Goal: Task Accomplishment & Management: Use online tool/utility

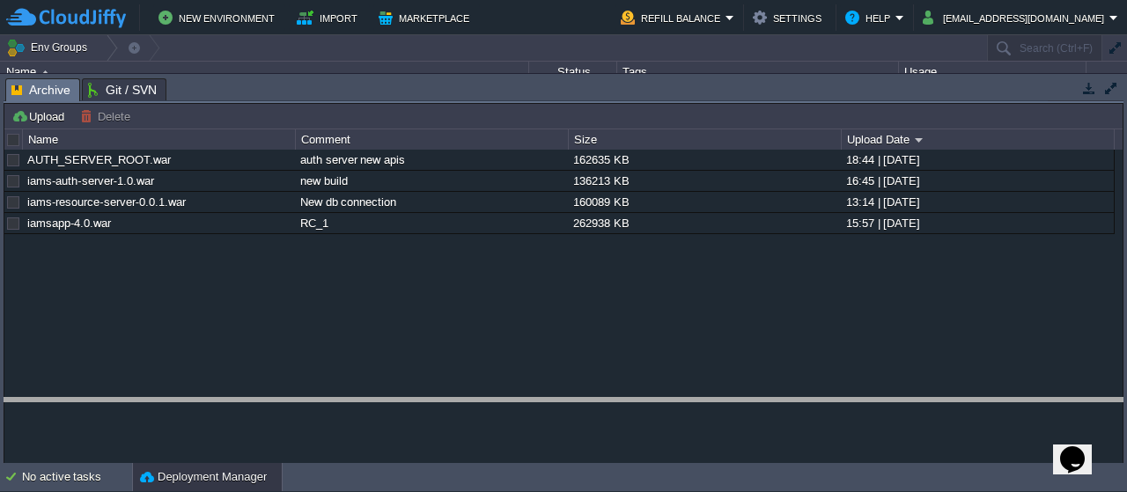
drag, startPoint x: 520, startPoint y: 85, endPoint x: 541, endPoint y: 404, distance: 320.4
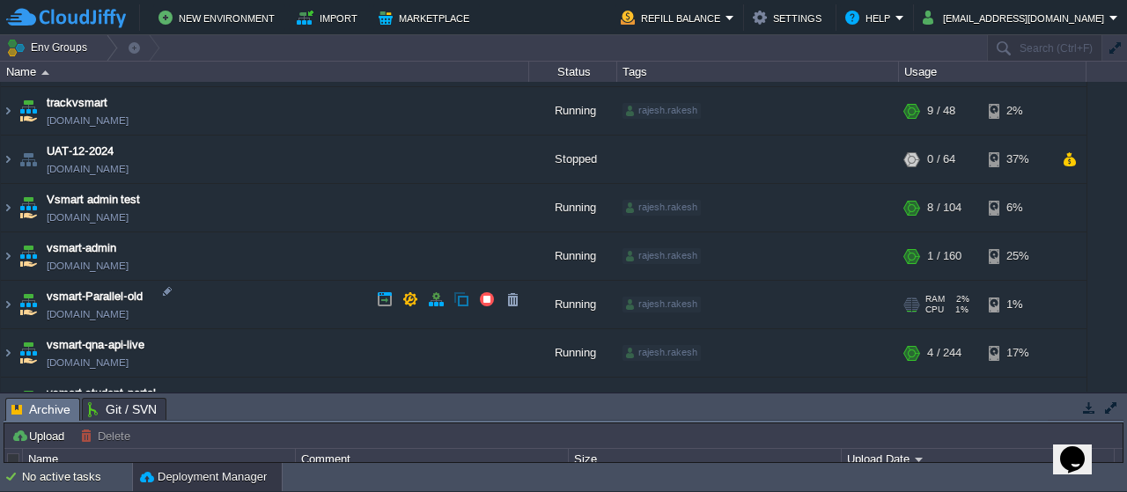
scroll to position [606, 0]
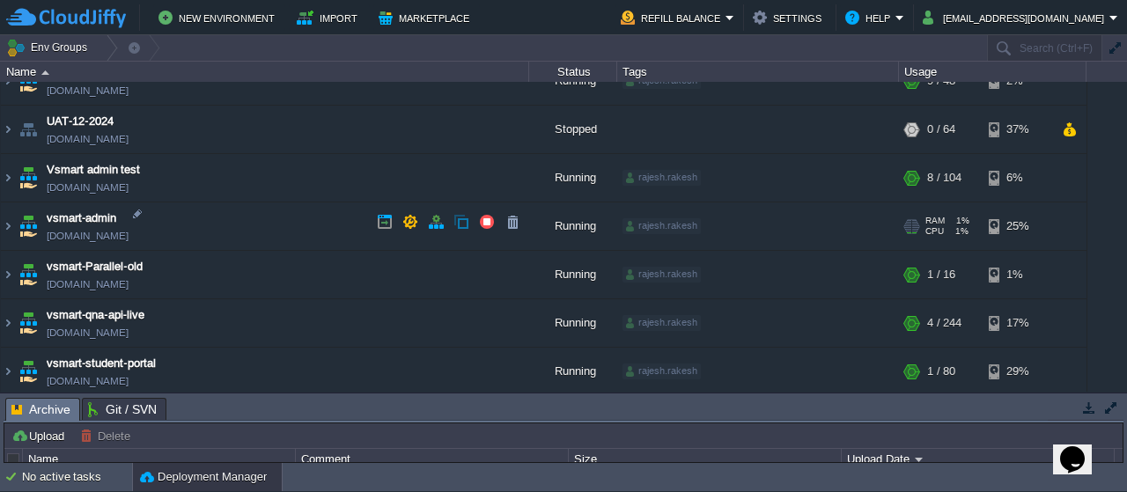
click at [26, 230] on img at bounding box center [28, 227] width 25 height 48
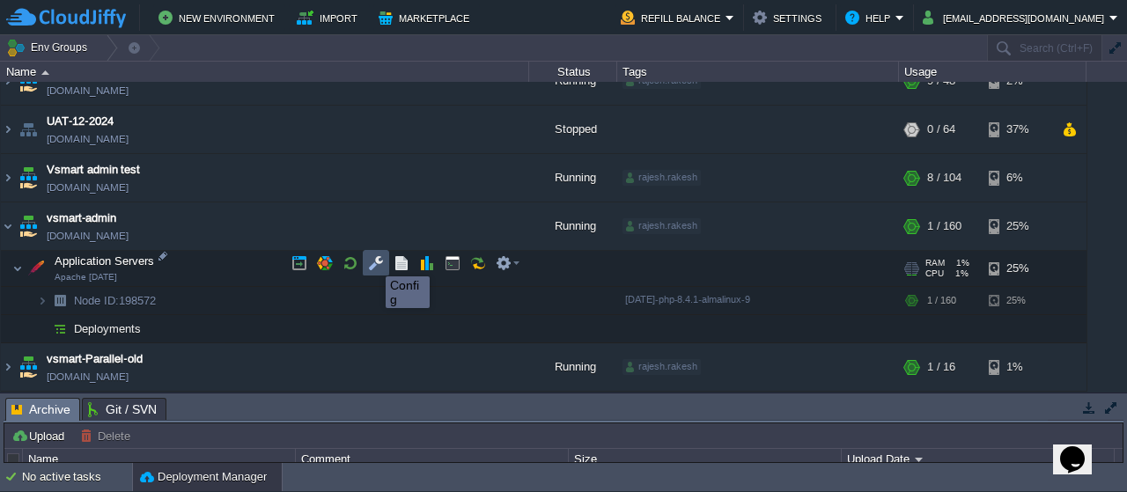
click at [373, 261] on button "button" at bounding box center [376, 263] width 16 height 16
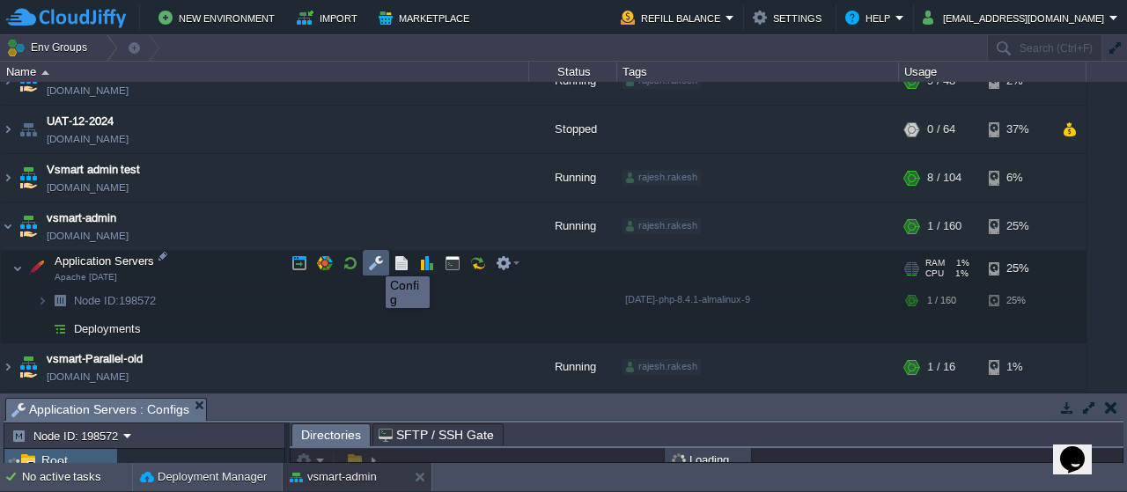
scroll to position [4, 0]
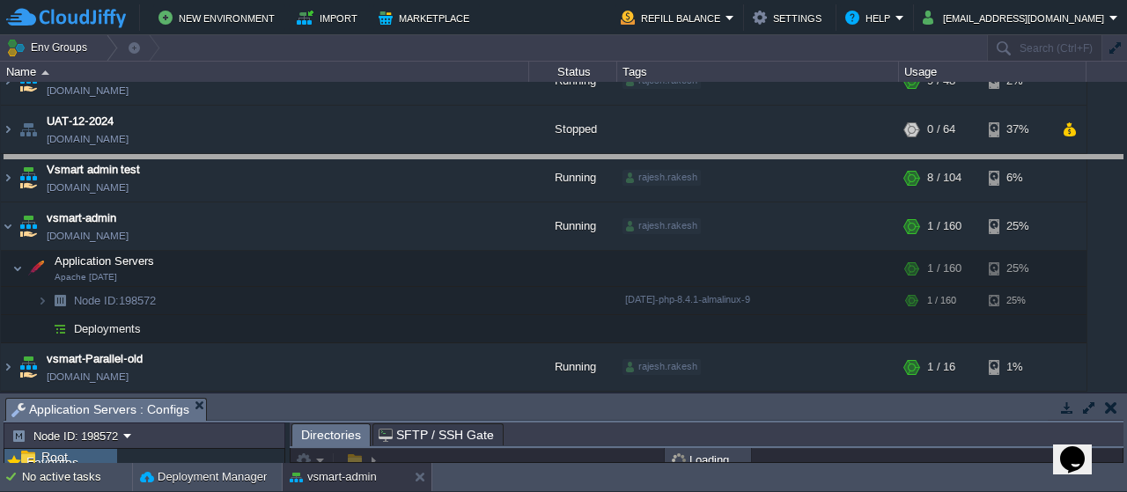
drag, startPoint x: 460, startPoint y: 404, endPoint x: 486, endPoint y: 147, distance: 258.5
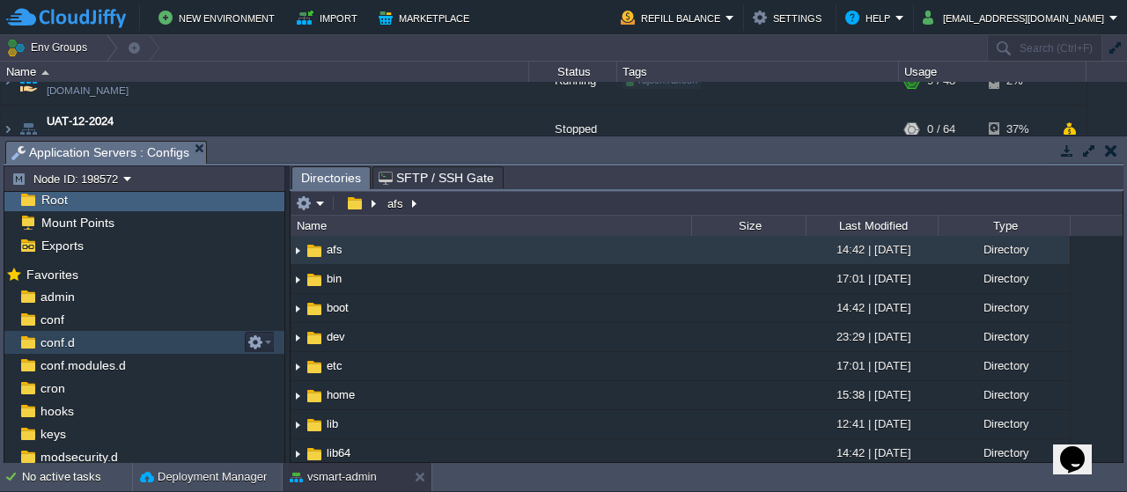
scroll to position [143, 0]
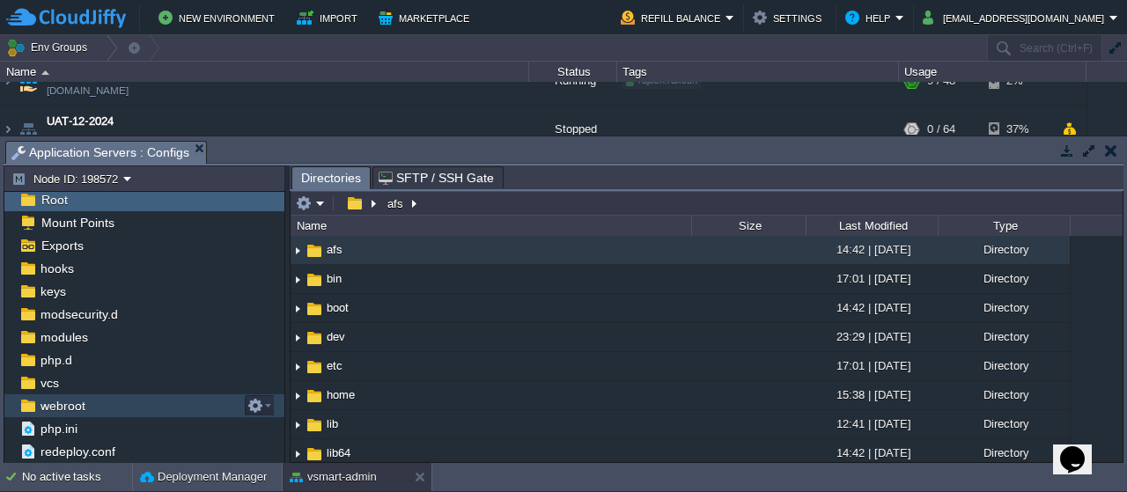
click at [57, 402] on span "webroot" at bounding box center [62, 406] width 51 height 16
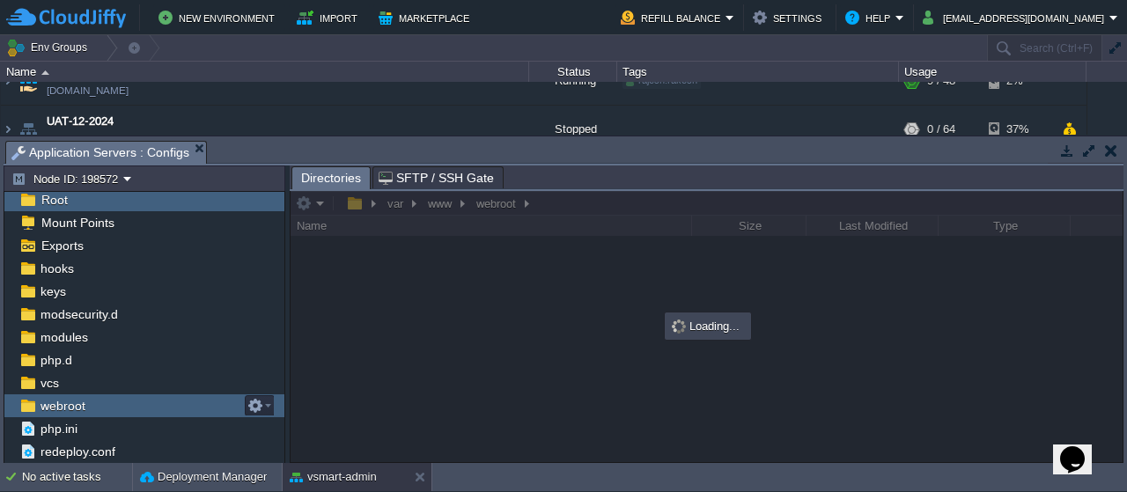
click at [57, 402] on span "webroot" at bounding box center [62, 406] width 51 height 16
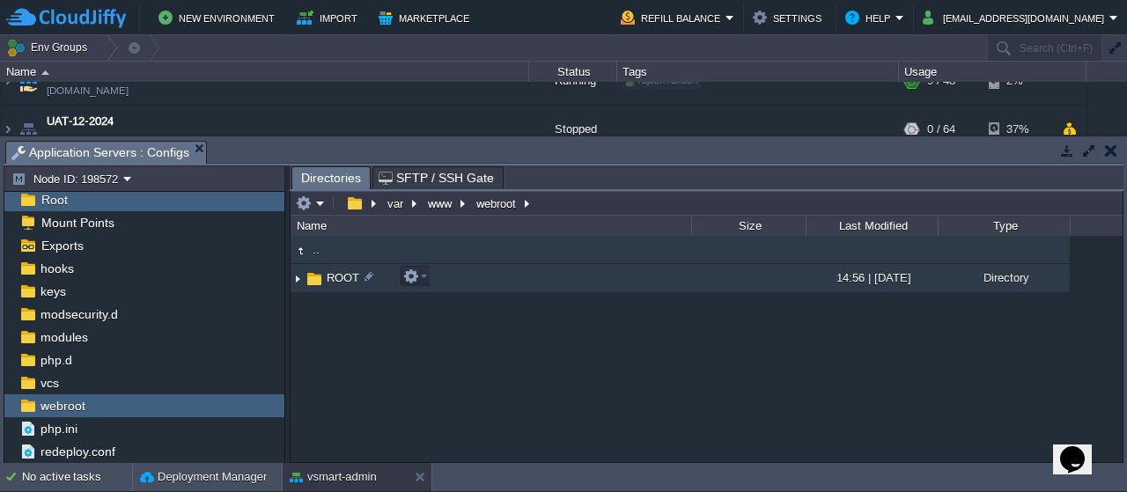
click at [345, 278] on span "ROOT" at bounding box center [343, 277] width 38 height 15
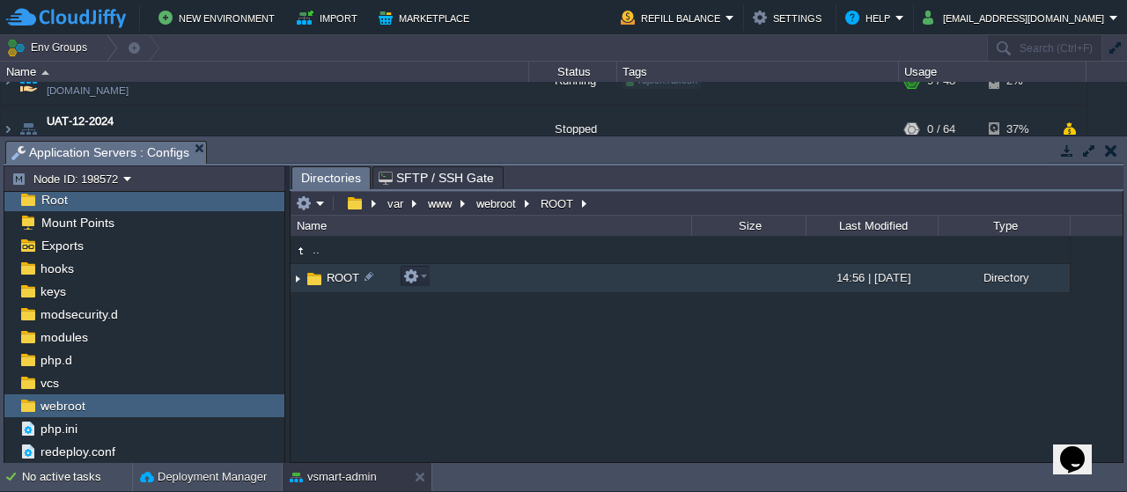
click at [345, 278] on span "ROOT" at bounding box center [343, 277] width 38 height 15
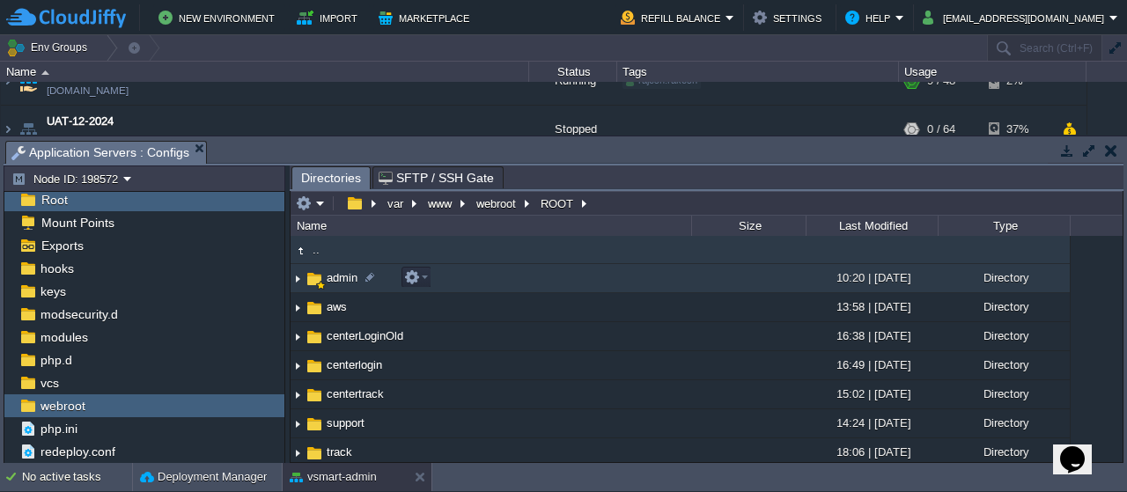
click at [342, 283] on span "admin" at bounding box center [342, 277] width 36 height 15
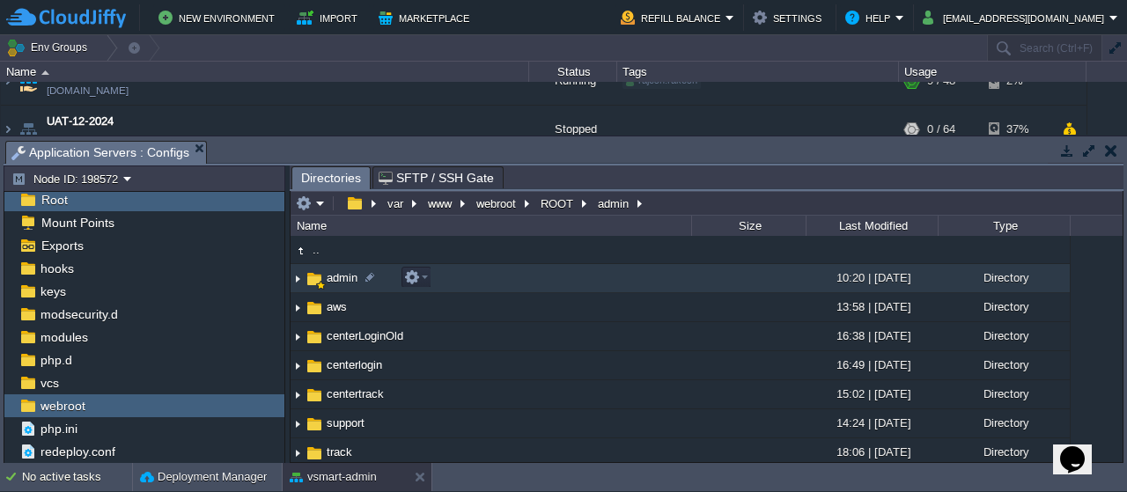
click at [342, 283] on span "admin" at bounding box center [342, 277] width 36 height 15
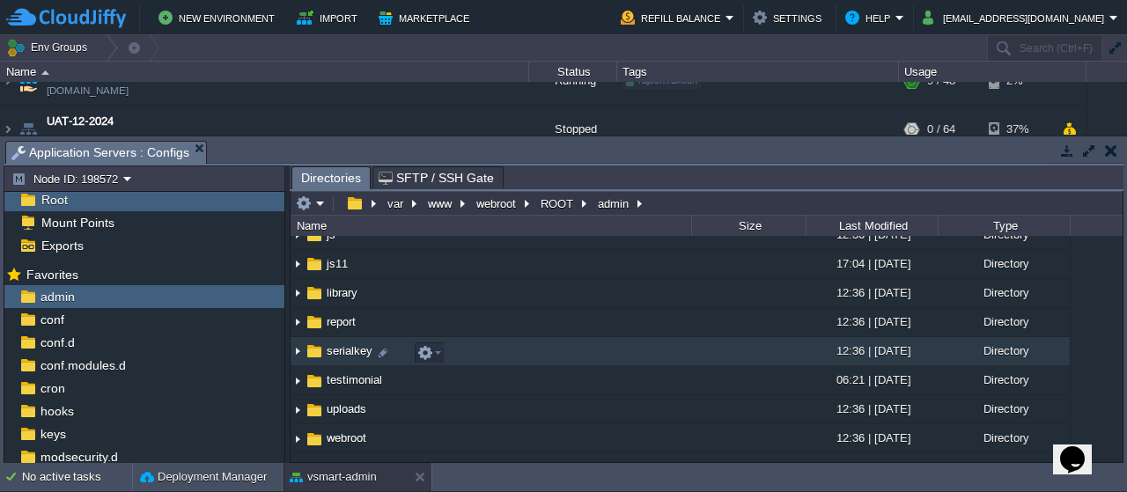
scroll to position [0, 0]
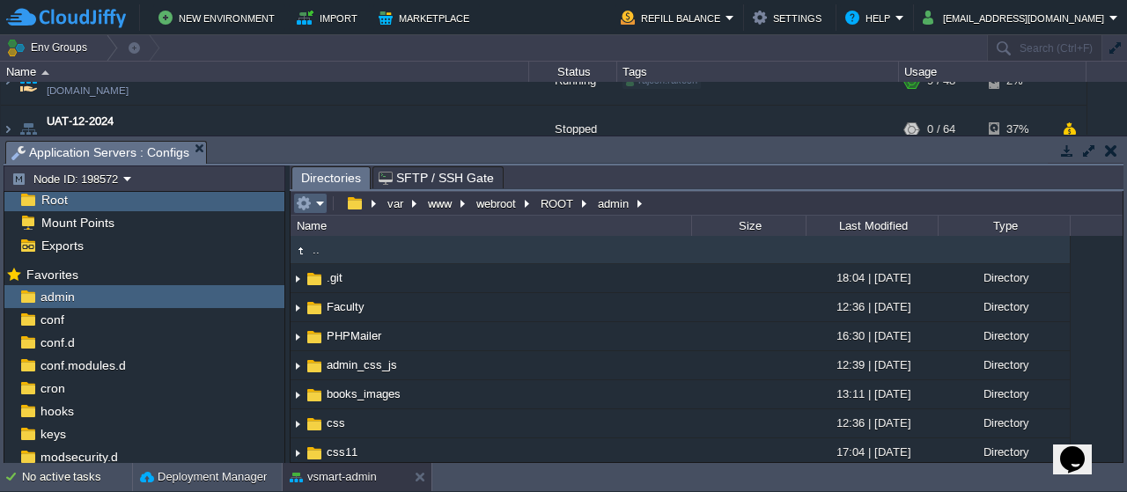
click at [321, 204] on em at bounding box center [310, 204] width 29 height 16
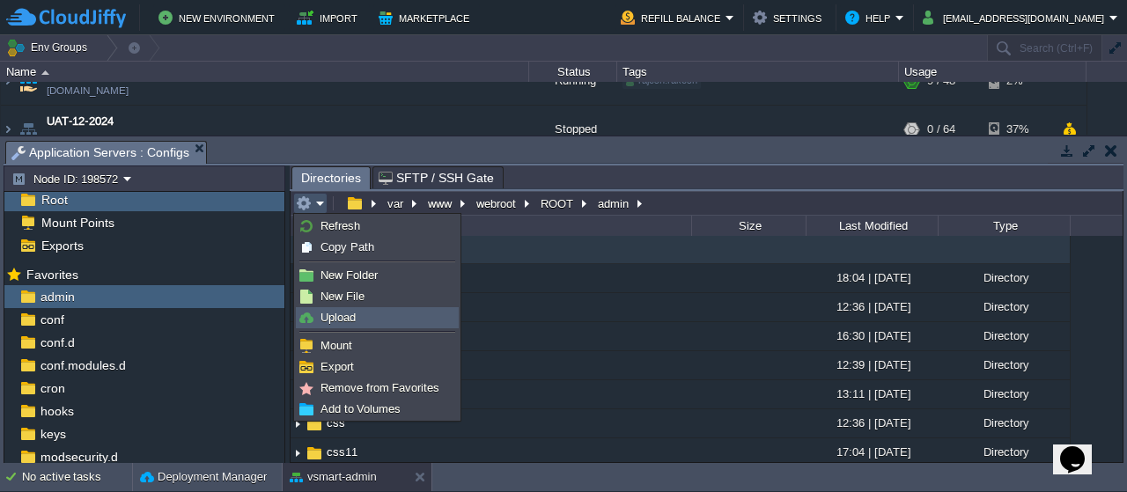
click at [340, 323] on span "Upload" at bounding box center [338, 317] width 35 height 13
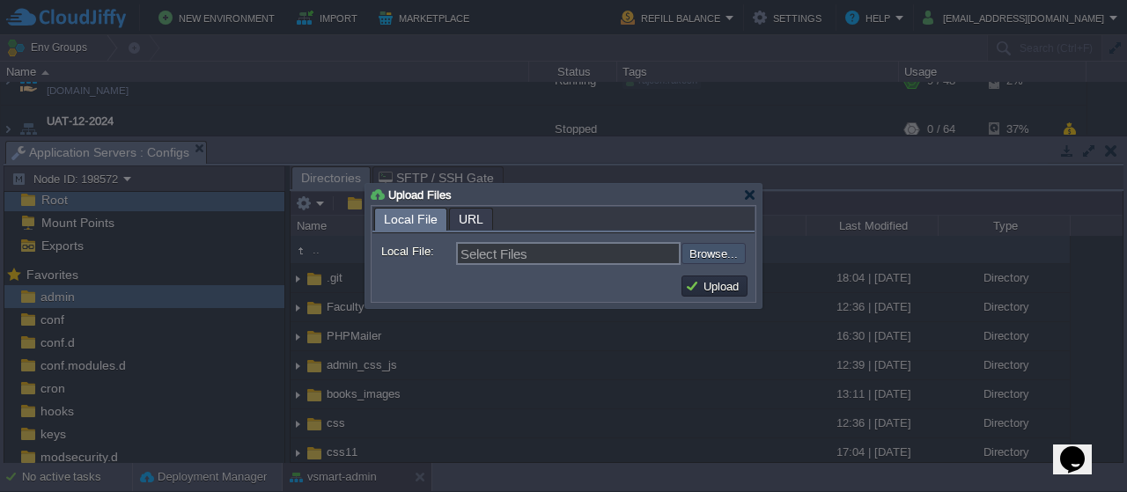
click at [701, 249] on input "file" at bounding box center [634, 253] width 223 height 20
type input "C:\fakepath\export_center_old_cashorder_excel.php"
type input "export_center_old_cashorder_excel.php"
click at [719, 283] on button "Upload" at bounding box center [714, 286] width 59 height 16
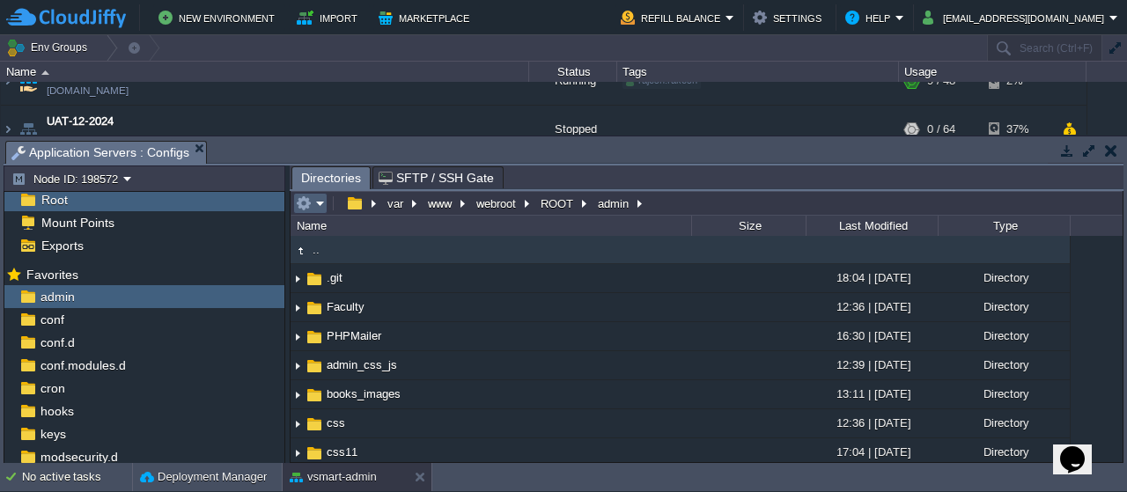
click at [317, 202] on em at bounding box center [310, 204] width 29 height 16
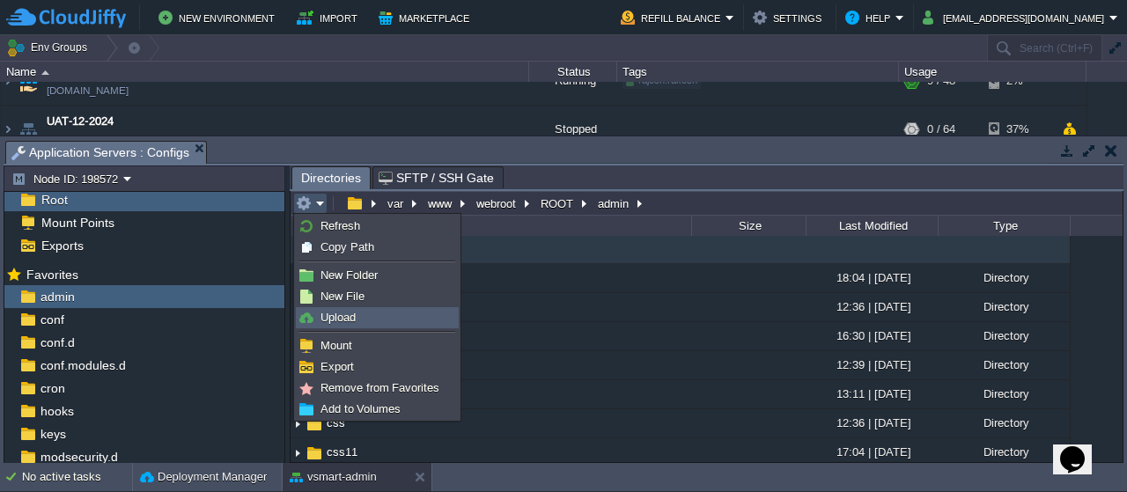
click at [358, 316] on link "Upload" at bounding box center [377, 317] width 161 height 19
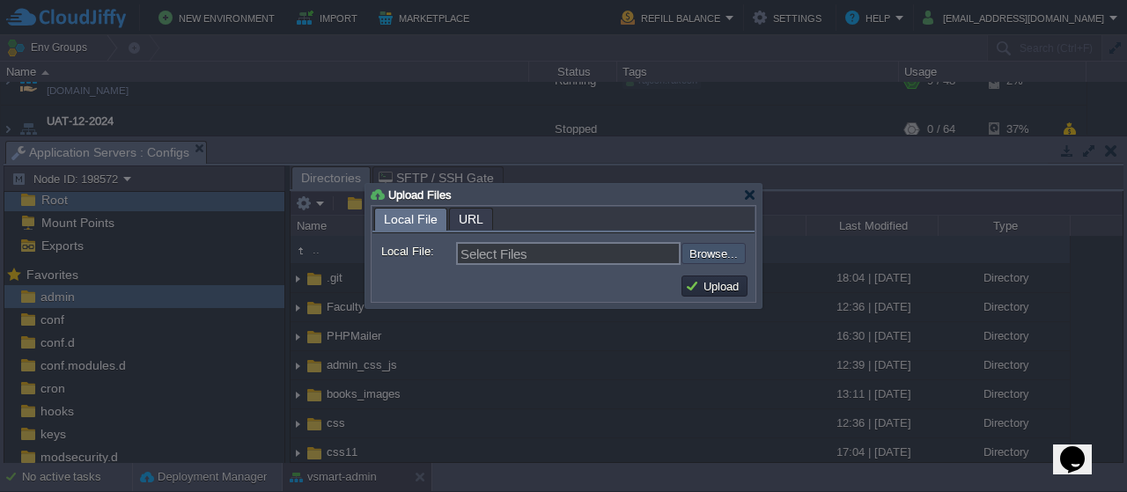
click at [736, 255] on input "file" at bounding box center [634, 253] width 223 height 20
type input "C:\fakepath\export_center_old_balancesheet_excel.php"
type input "export_center_old_balancesheet_excel.php"
click at [717, 284] on button "Upload" at bounding box center [714, 286] width 59 height 16
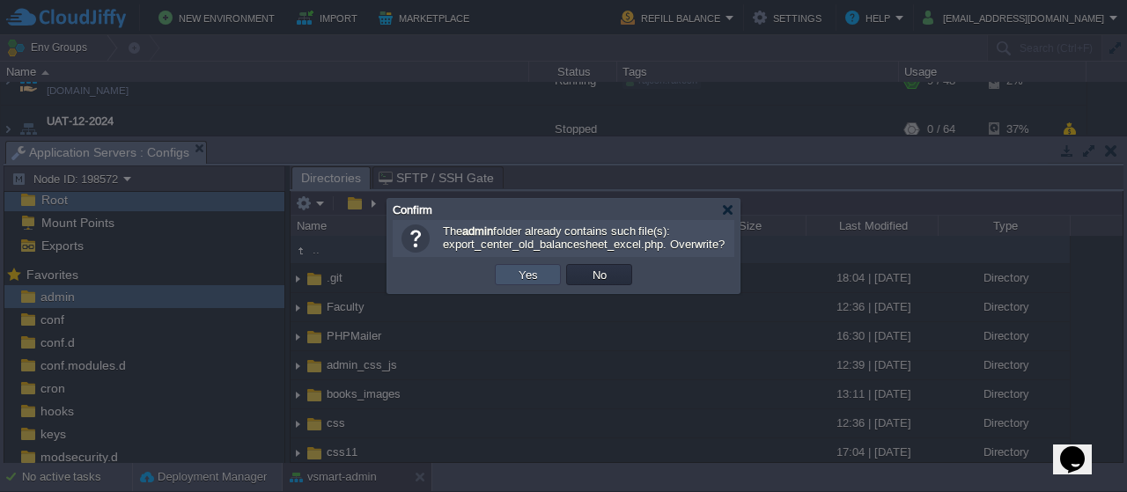
click at [516, 273] on button "Yes" at bounding box center [528, 275] width 30 height 16
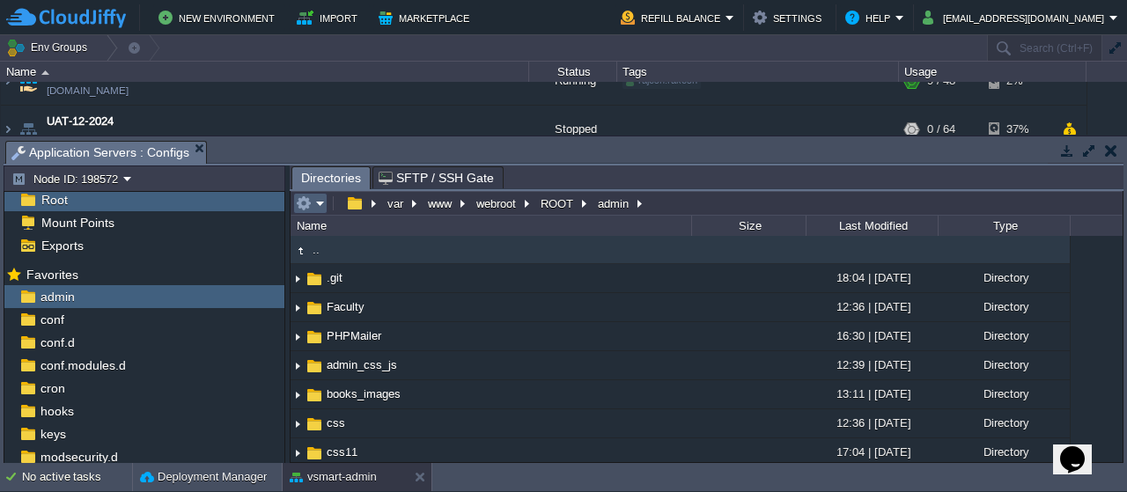
click at [318, 203] on em at bounding box center [310, 204] width 29 height 16
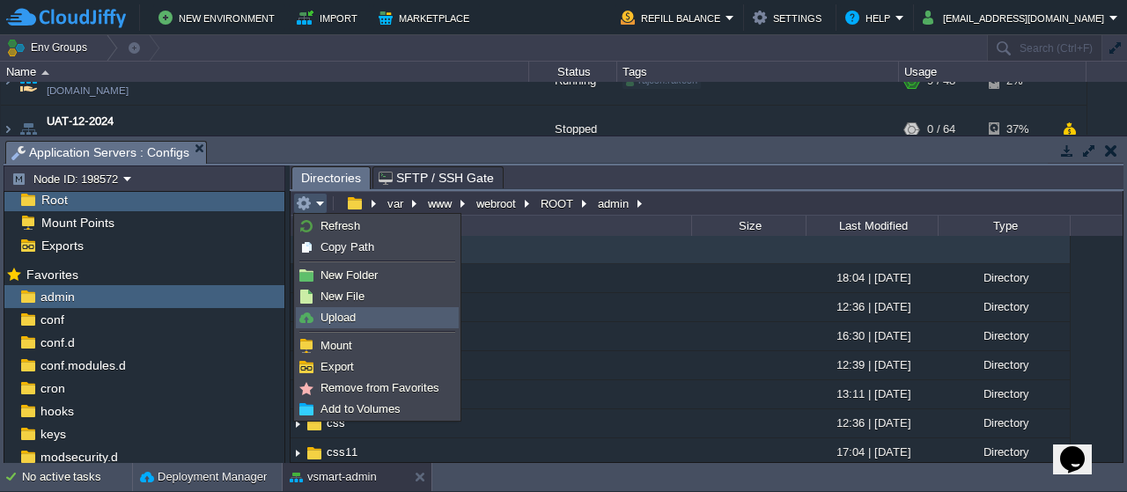
click at [340, 313] on span "Upload" at bounding box center [338, 317] width 35 height 13
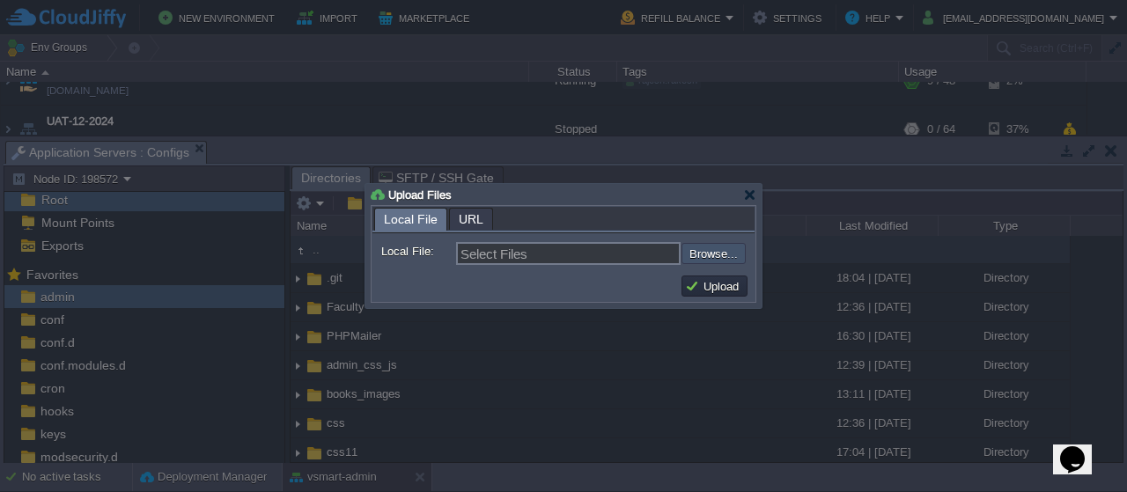
click at [711, 255] on input "file" at bounding box center [634, 253] width 223 height 20
type input "C:\fakepath\export_center_balancesheet_excel.php"
type input "export_center_balancesheet_excel.php"
click at [726, 291] on button "Upload" at bounding box center [714, 286] width 59 height 16
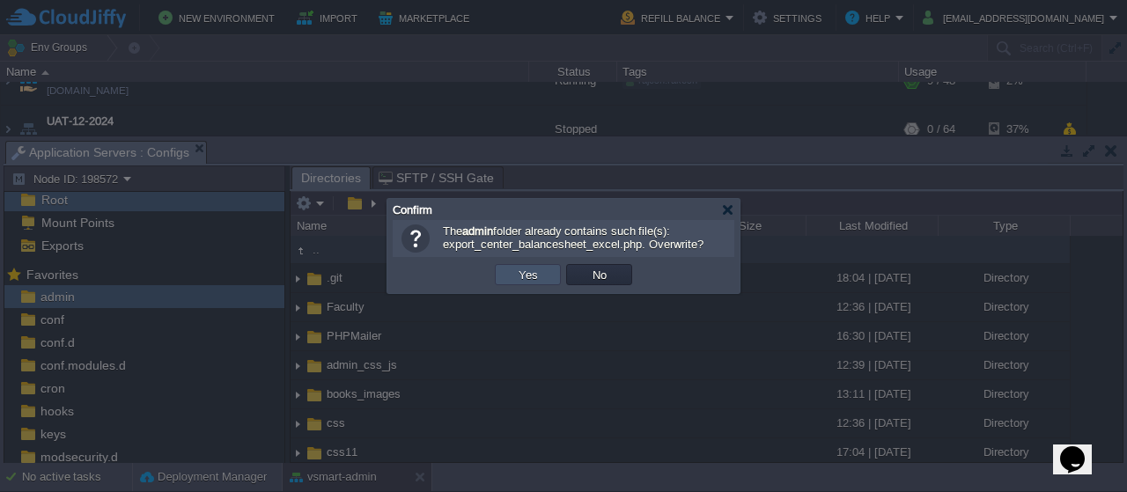
click at [531, 277] on button "Yes" at bounding box center [528, 275] width 30 height 16
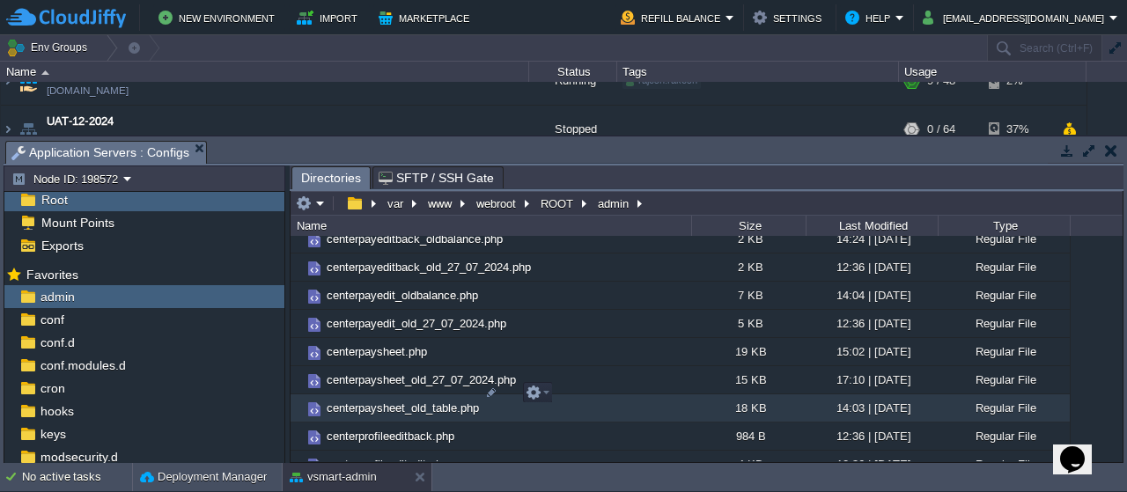
scroll to position [2176, 0]
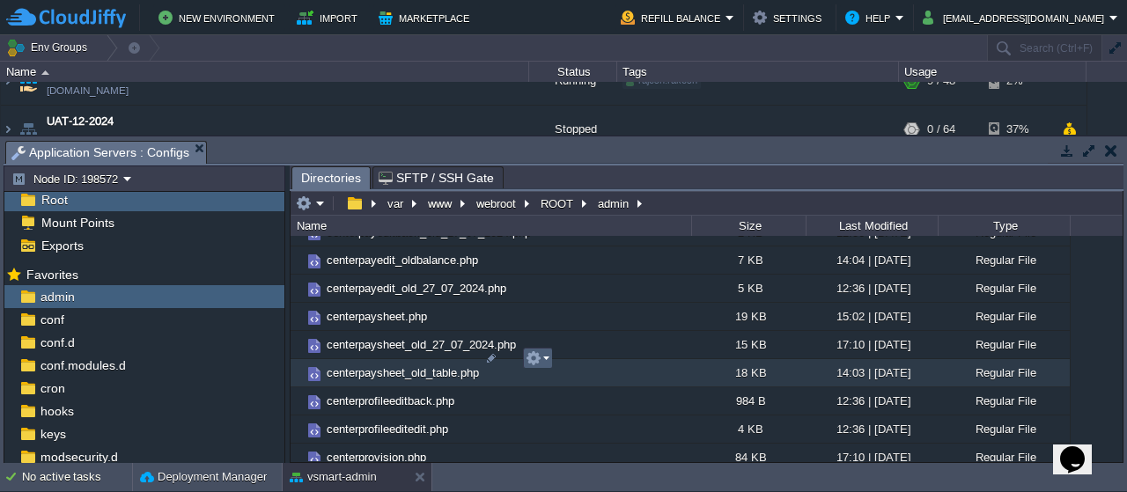
click at [544, 358] on em at bounding box center [538, 358] width 24 height 16
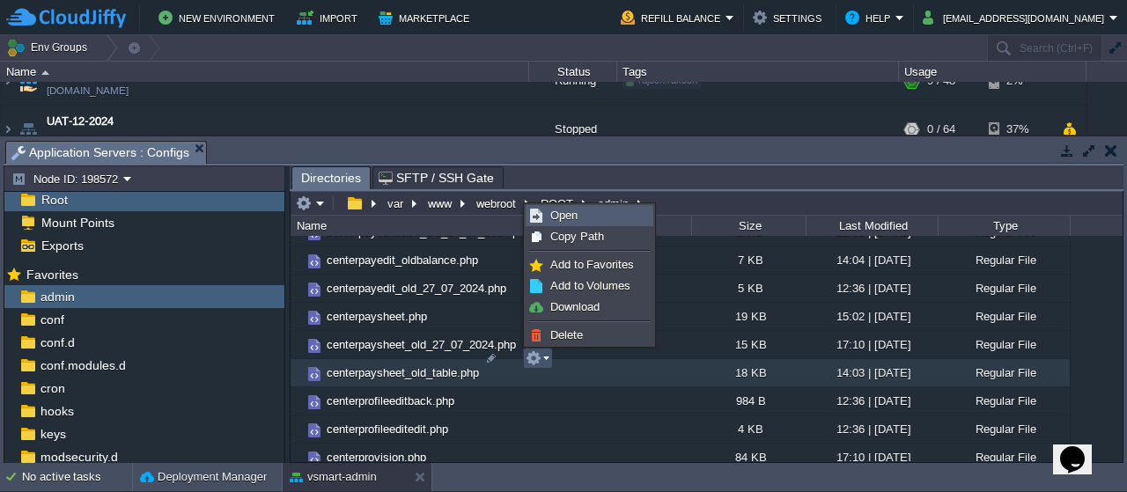
click at [569, 211] on span "Open" at bounding box center [563, 215] width 27 height 13
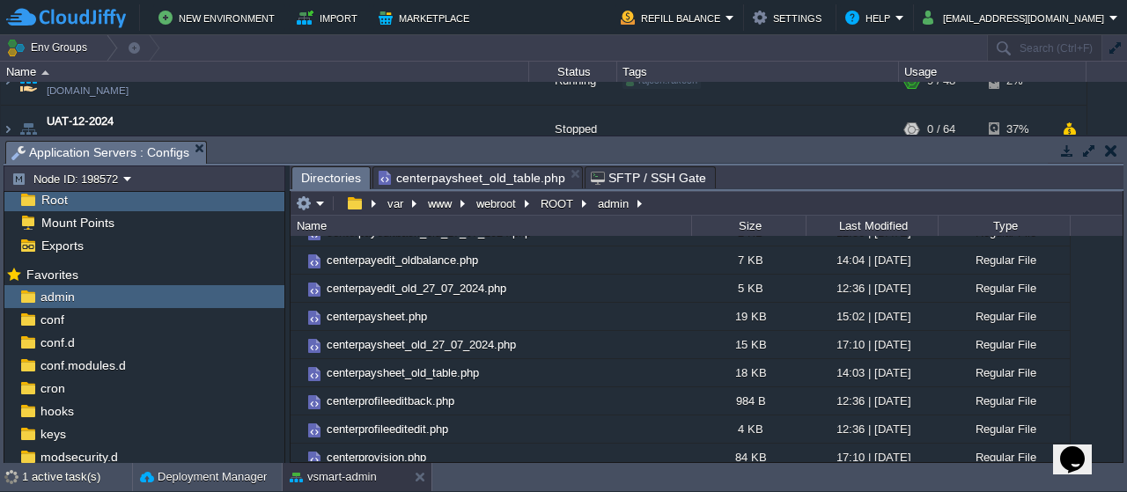
click at [333, 181] on span "Directories" at bounding box center [331, 178] width 60 height 22
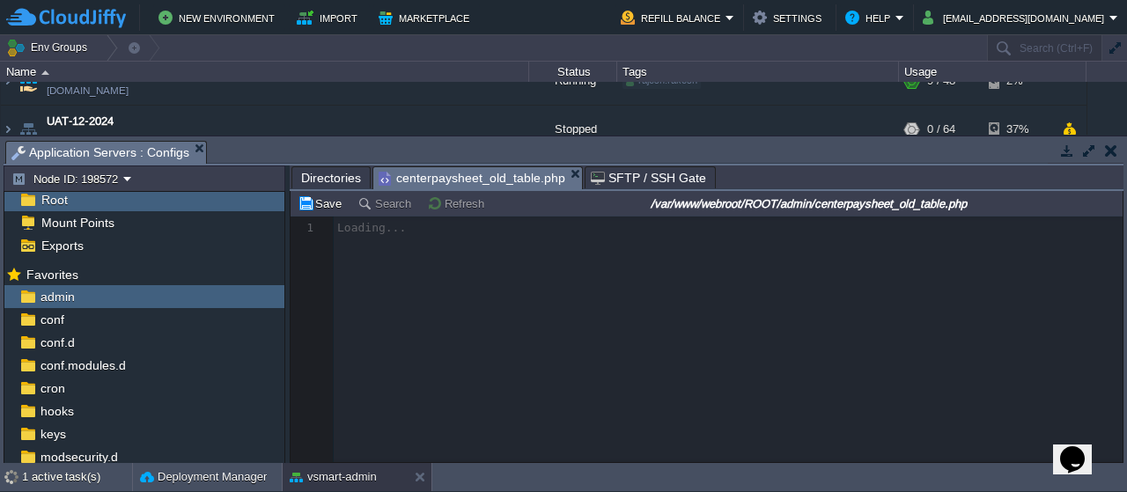
click at [460, 171] on span "centerpaysheet_old_table.php" at bounding box center [472, 178] width 187 height 22
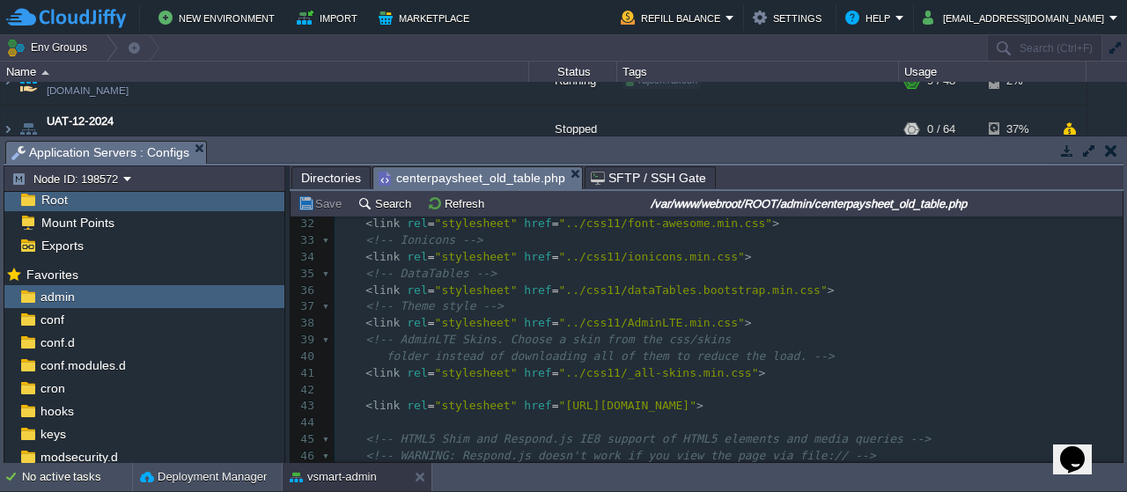
scroll to position [0, 0]
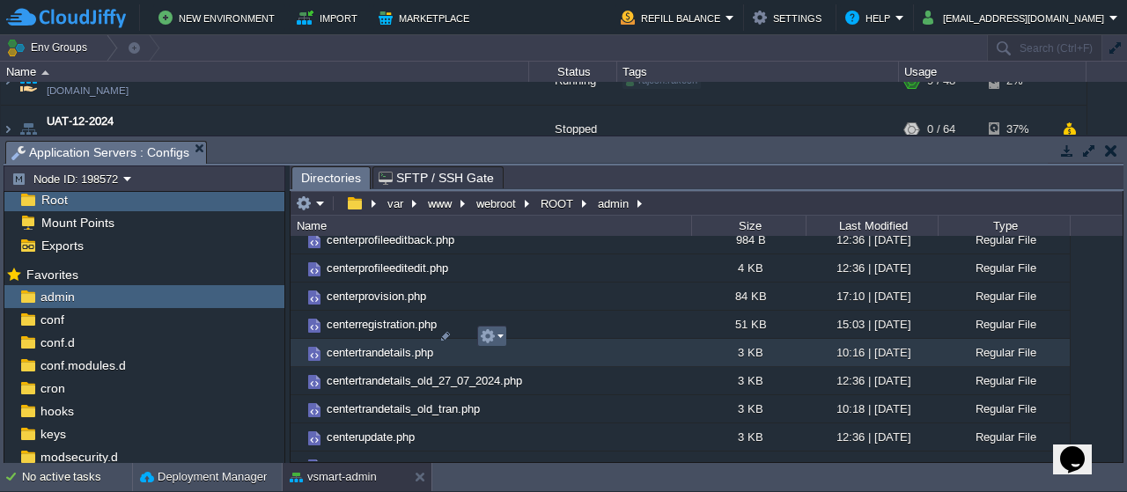
click at [502, 334] on em at bounding box center [492, 336] width 24 height 16
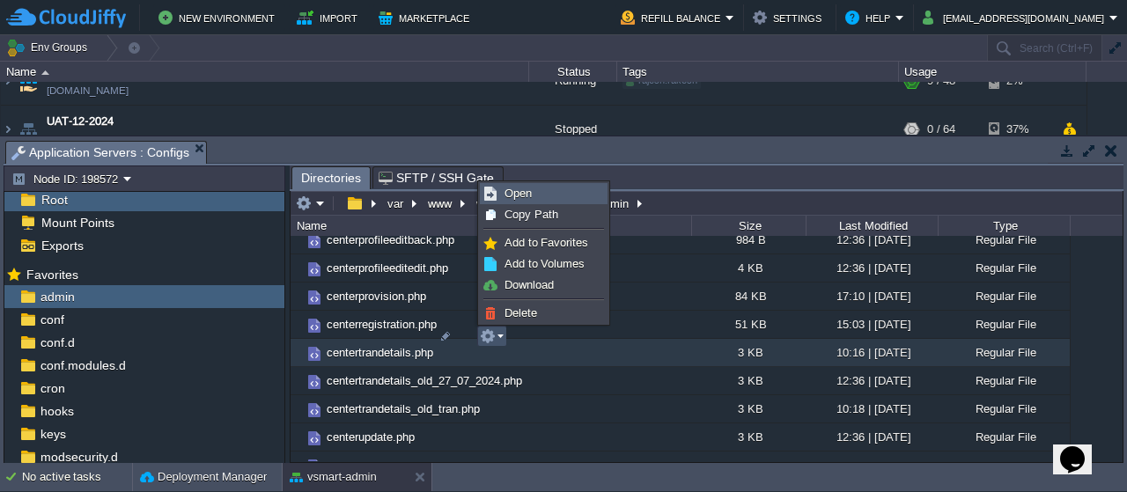
click at [528, 189] on span "Open" at bounding box center [518, 193] width 27 height 13
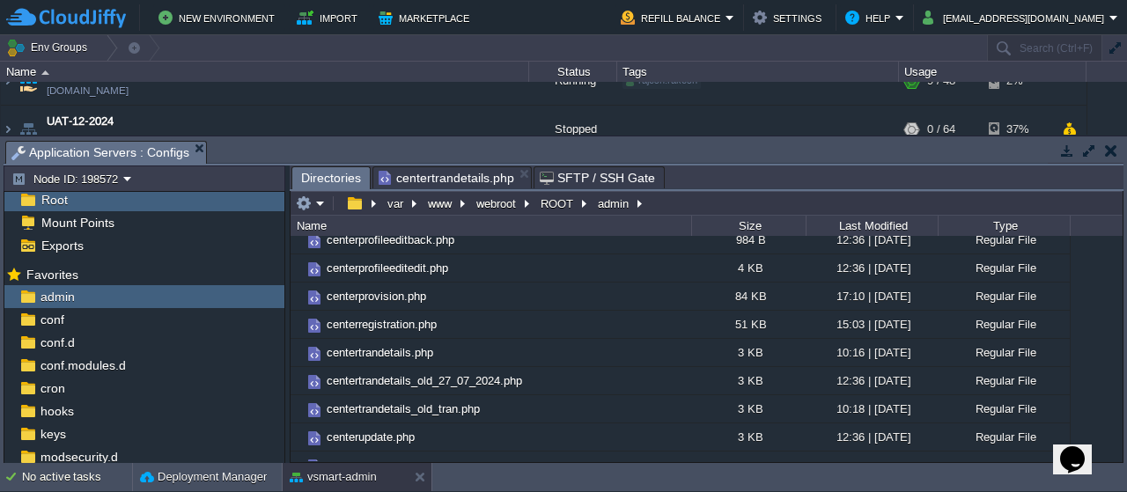
click at [324, 172] on span "Directories" at bounding box center [331, 178] width 60 height 22
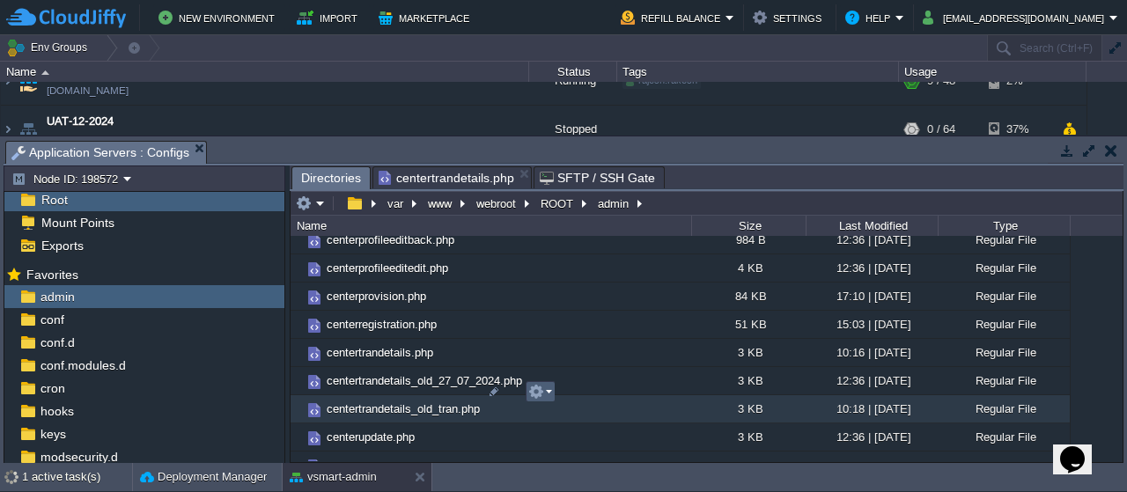
click at [547, 390] on em at bounding box center [540, 392] width 24 height 16
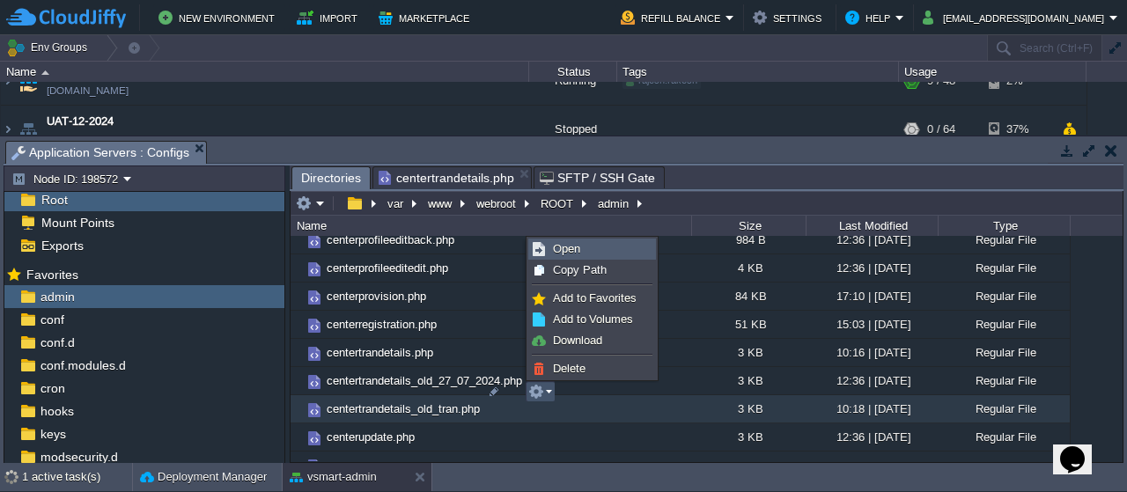
click at [569, 249] on span "Open" at bounding box center [566, 248] width 27 height 13
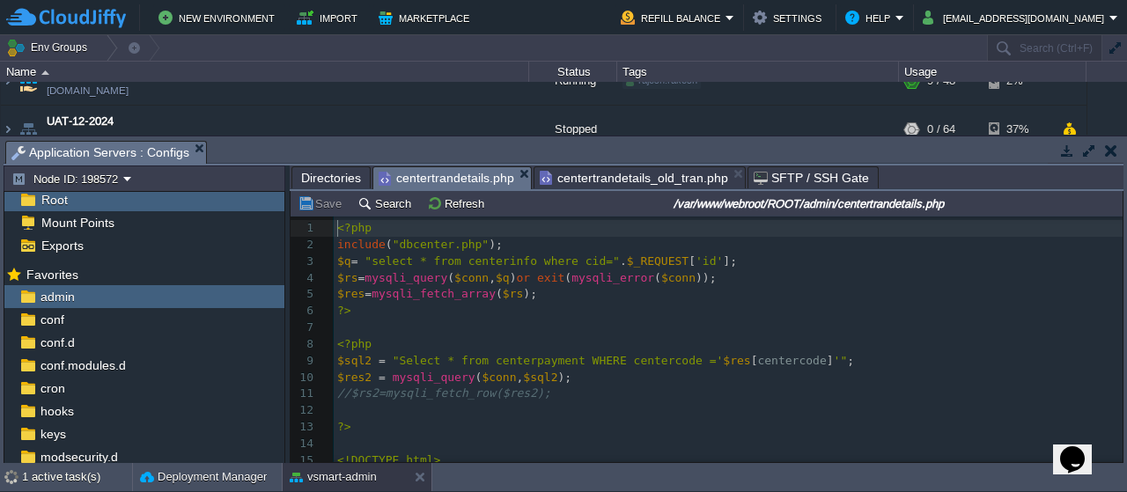
click at [479, 172] on span "centertrandetails.php" at bounding box center [447, 178] width 136 height 22
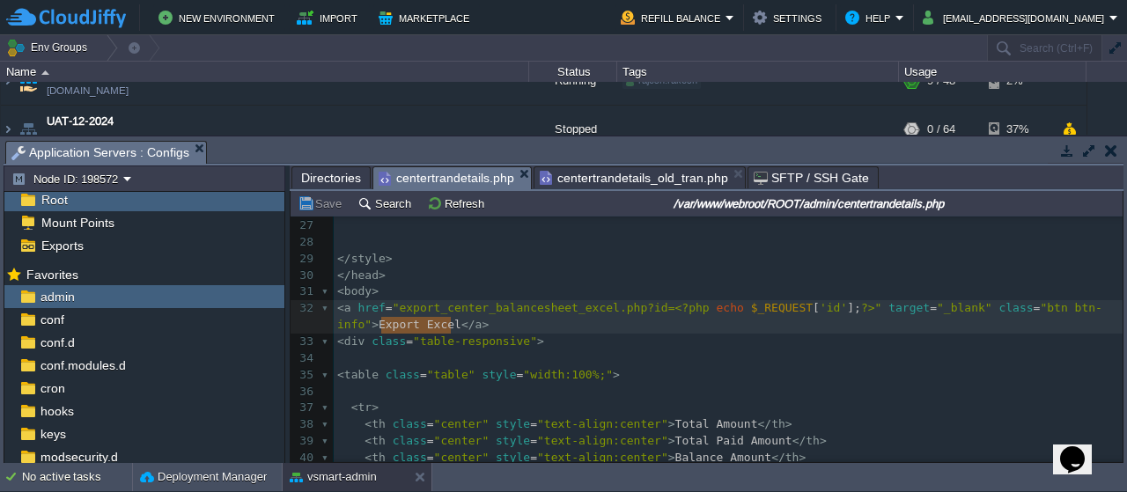
type textarea "Export Excel"
drag, startPoint x: 447, startPoint y: 325, endPoint x: 373, endPoint y: 328, distance: 74.0
paste textarea
click at [331, 204] on button "Save" at bounding box center [322, 204] width 49 height 16
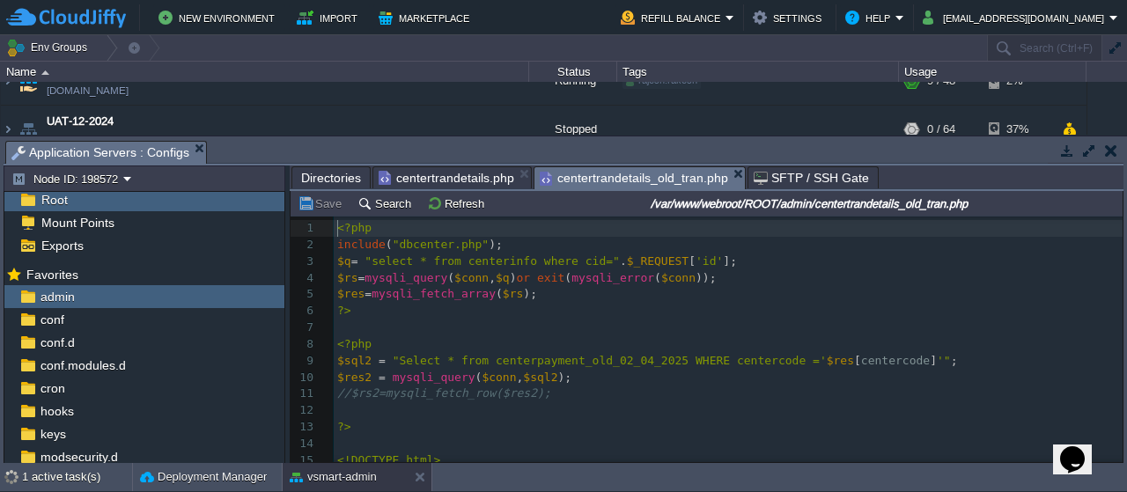
click at [626, 179] on span "centertrandetails_old_tran.php" at bounding box center [634, 178] width 188 height 22
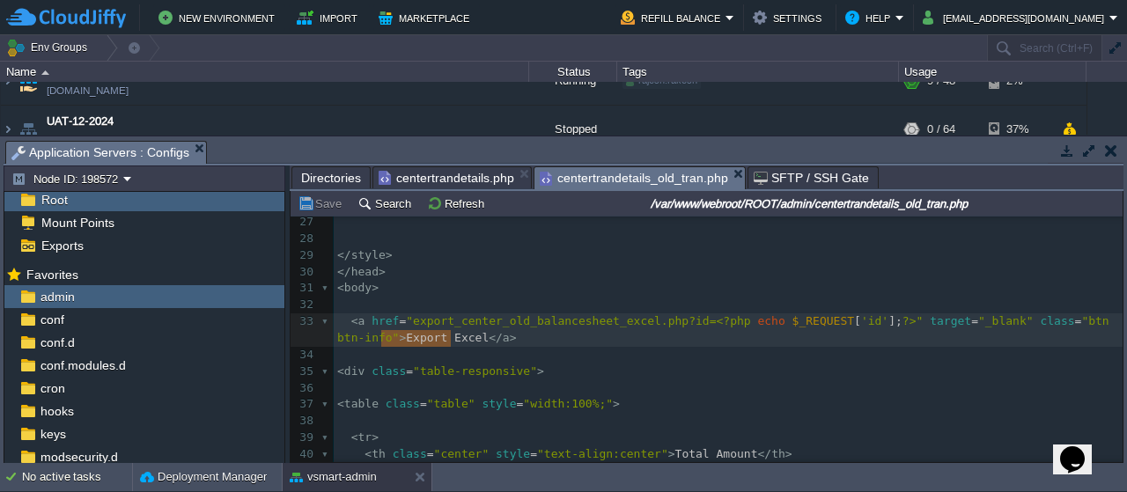
type textarea "Export Excel"
drag, startPoint x: 449, startPoint y: 335, endPoint x: 373, endPoint y: 337, distance: 75.8
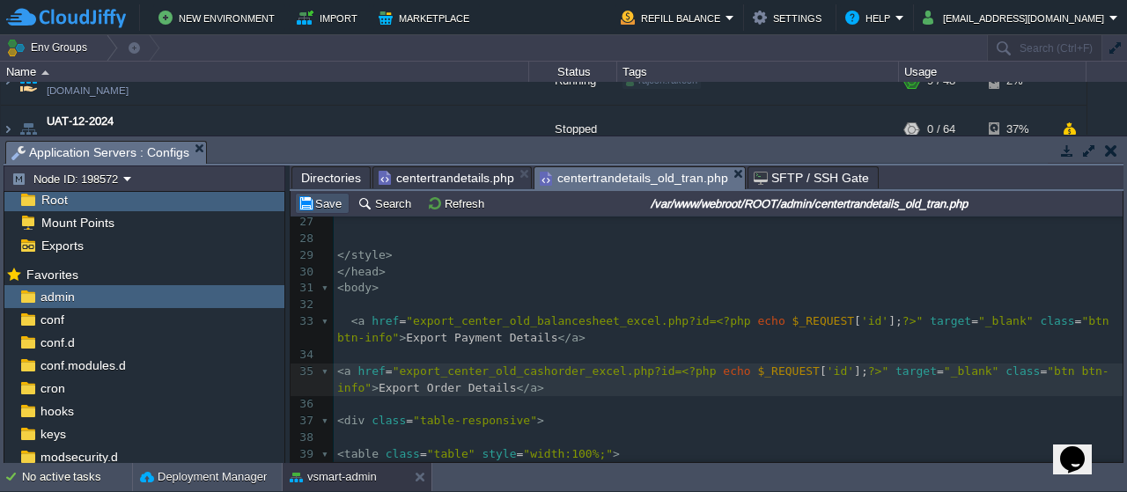
click at [326, 204] on button "Save" at bounding box center [322, 204] width 49 height 16
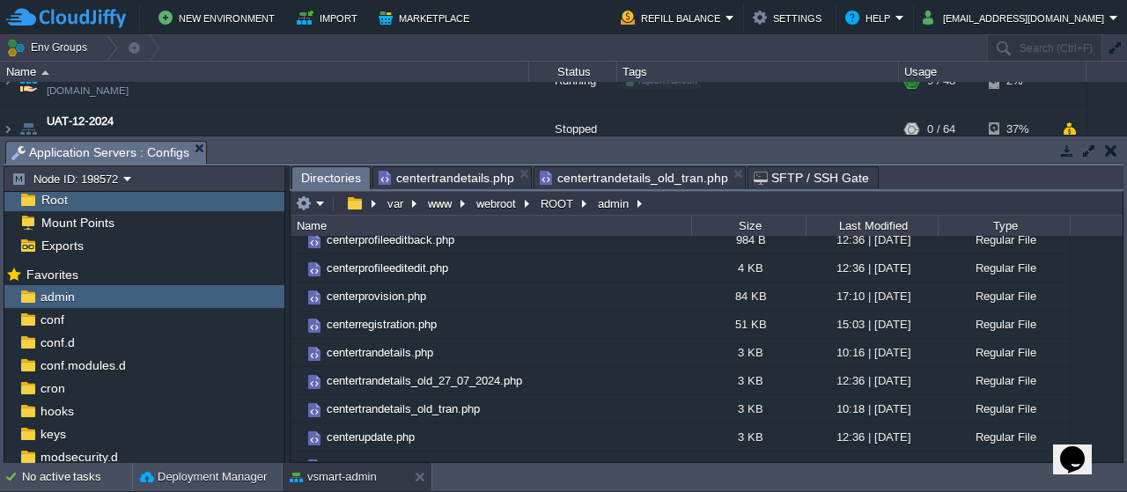
click at [326, 181] on span "Directories" at bounding box center [331, 178] width 60 height 22
click at [321, 202] on em at bounding box center [310, 204] width 29 height 16
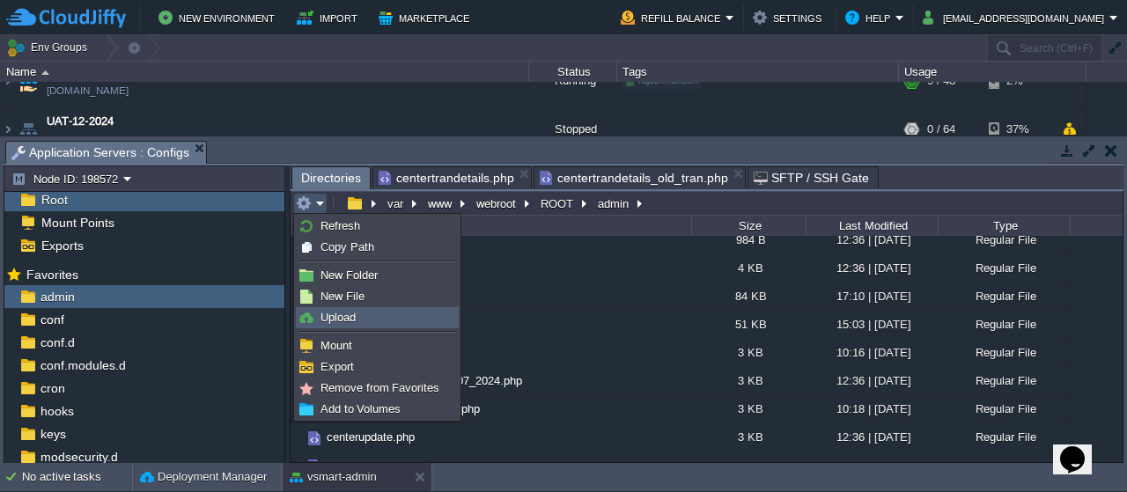
click at [340, 316] on span "Upload" at bounding box center [338, 317] width 35 height 13
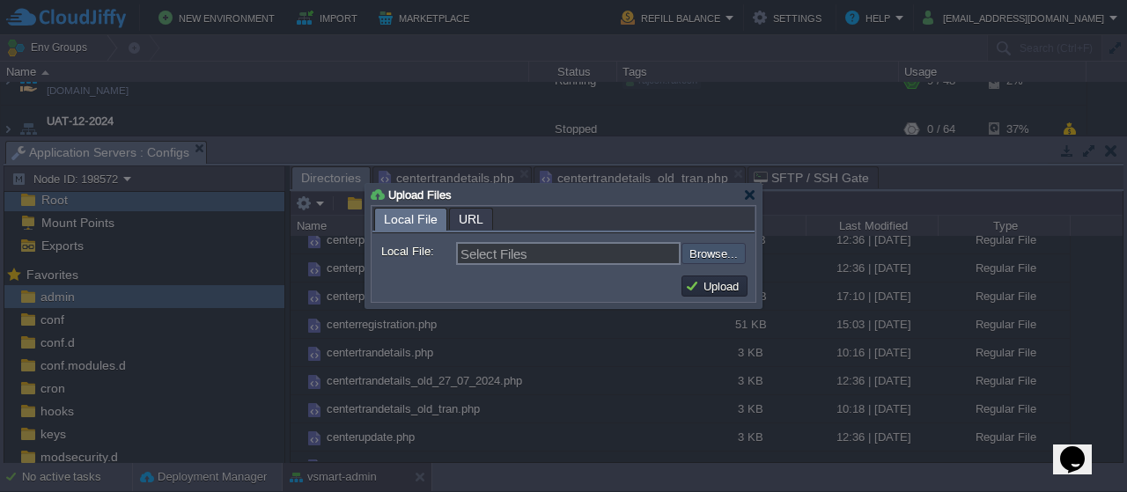
click at [706, 251] on input "file" at bounding box center [634, 253] width 223 height 20
type input "C:\fakepath\export_center_old_cashorder_excel.php"
type input "export_center_old_cashorder_excel.php"
click at [710, 283] on button "Upload" at bounding box center [714, 286] width 59 height 16
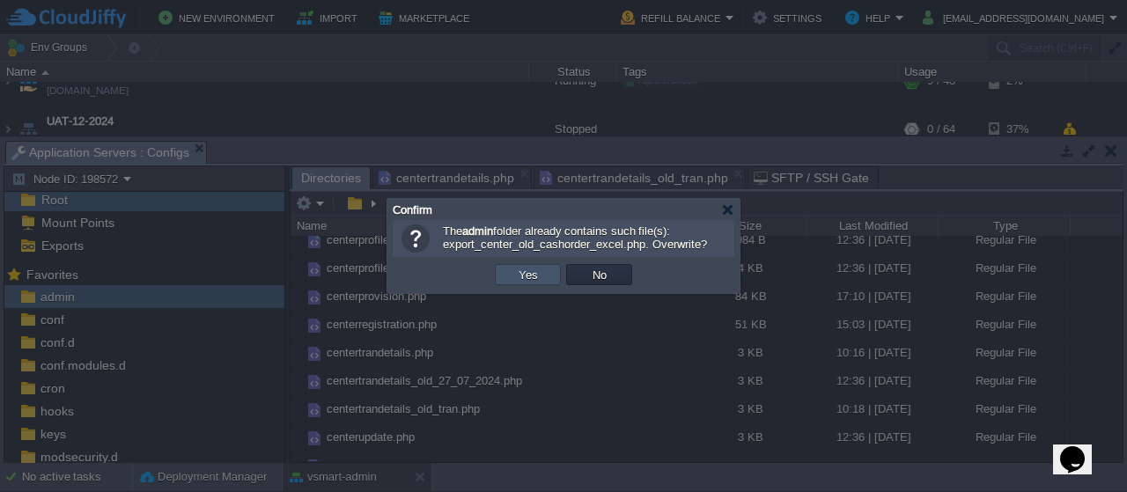
click at [535, 279] on button "Yes" at bounding box center [528, 275] width 30 height 16
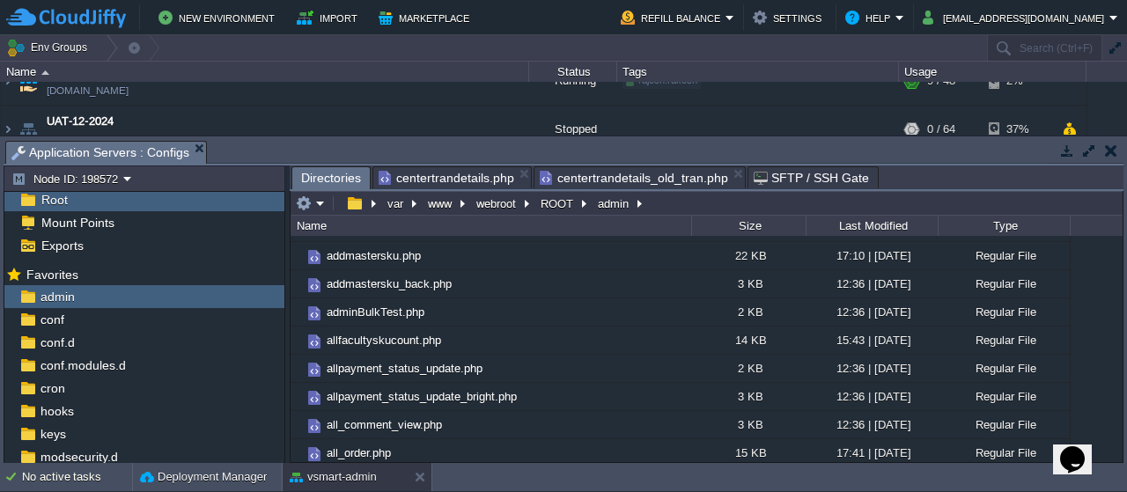
scroll to position [551, 0]
